Goal: Task Accomplishment & Management: Manage account settings

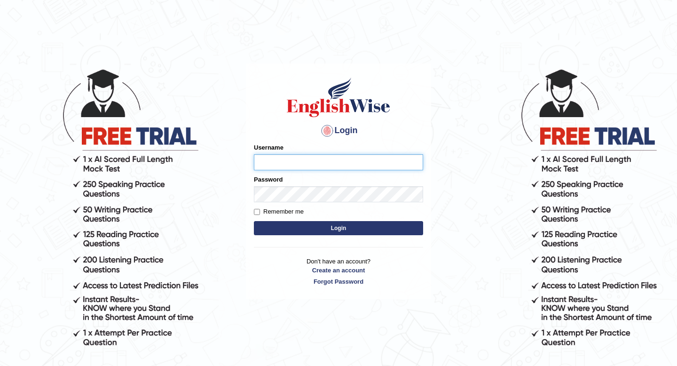
type input "Spmedi"
click at [333, 226] on button "Login" at bounding box center [338, 228] width 169 height 14
